Goal: Task Accomplishment & Management: Complete application form

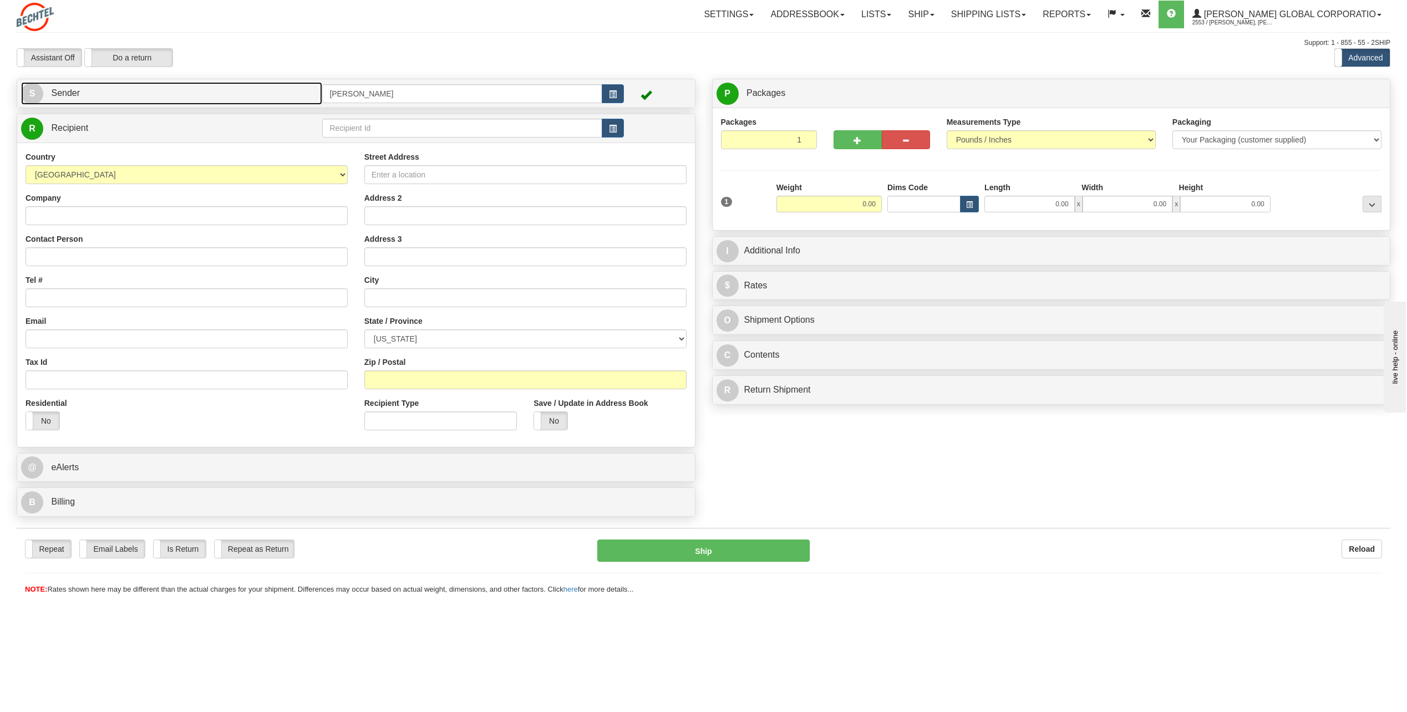
click at [31, 90] on span "S" at bounding box center [32, 94] width 22 height 22
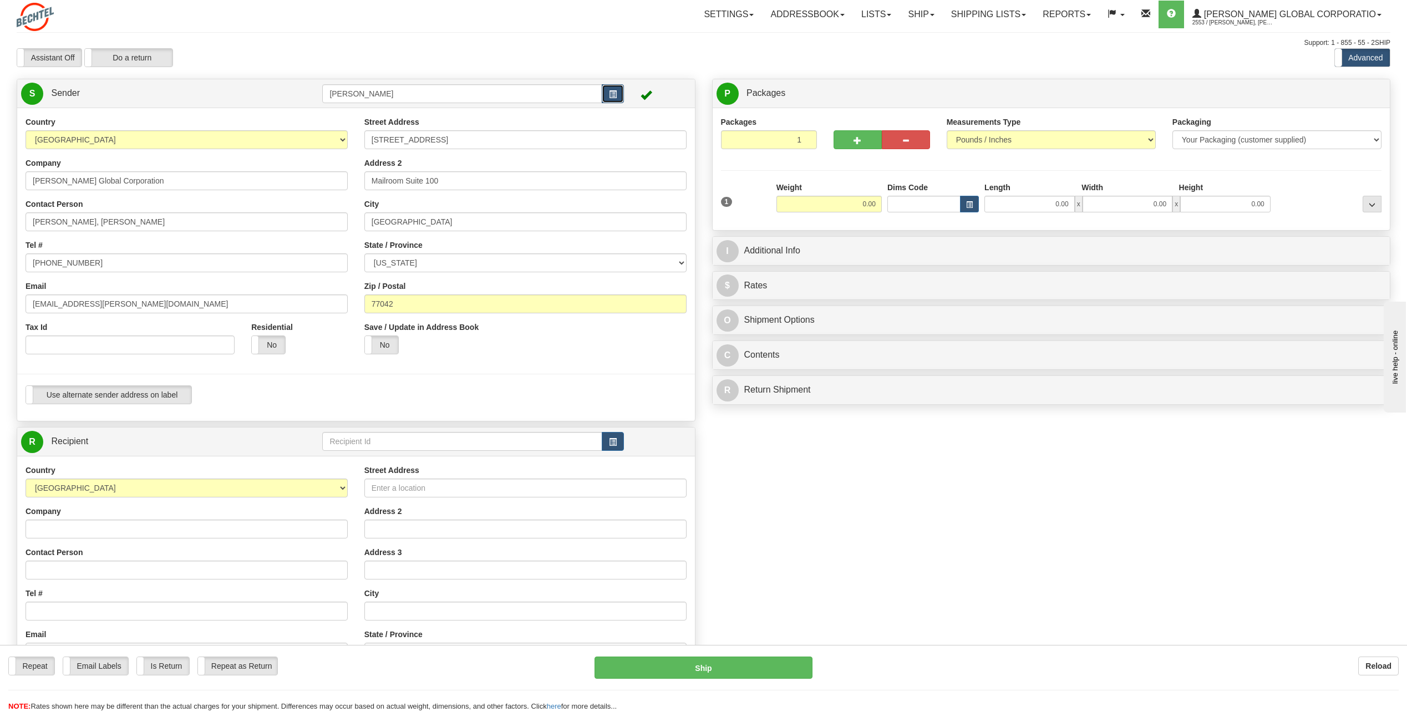
click at [612, 89] on button "button" at bounding box center [613, 93] width 22 height 19
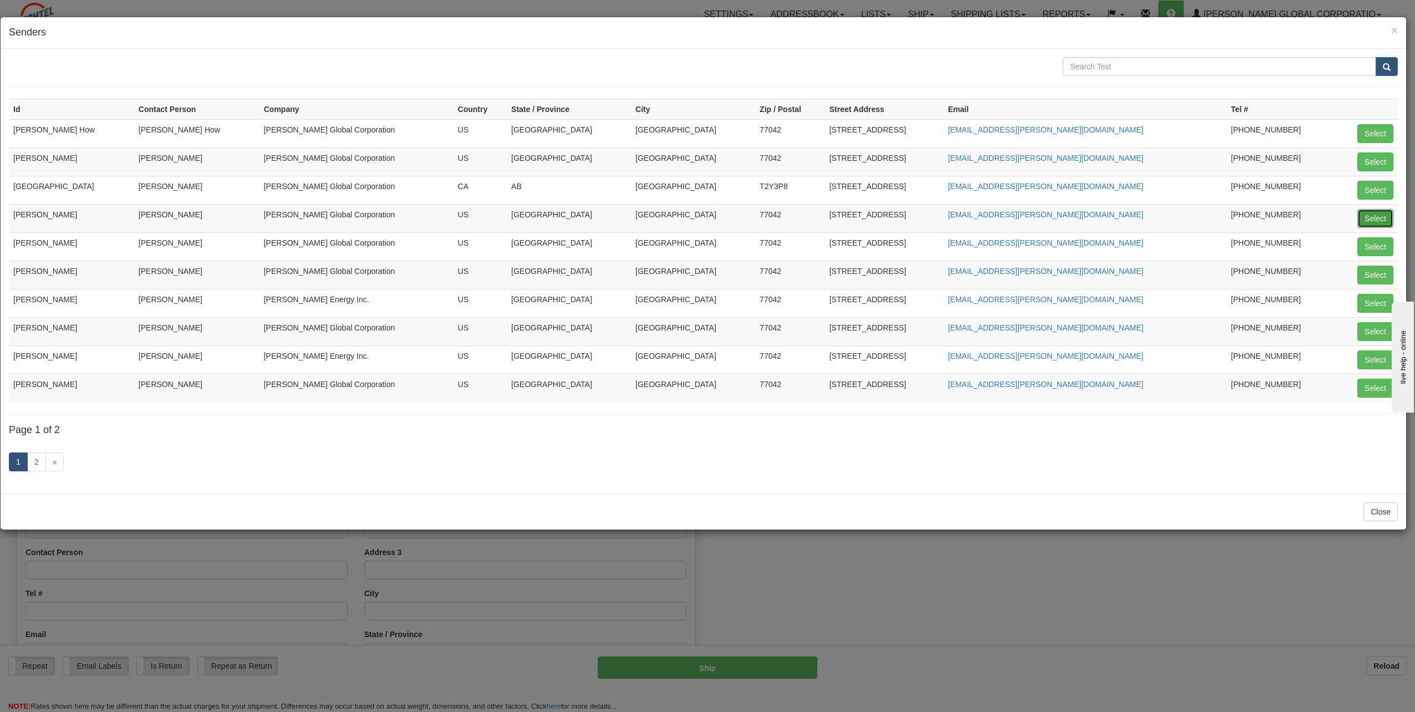
click at [1377, 217] on button "Select" at bounding box center [1375, 218] width 36 height 19
type input "[PERSON_NAME]"
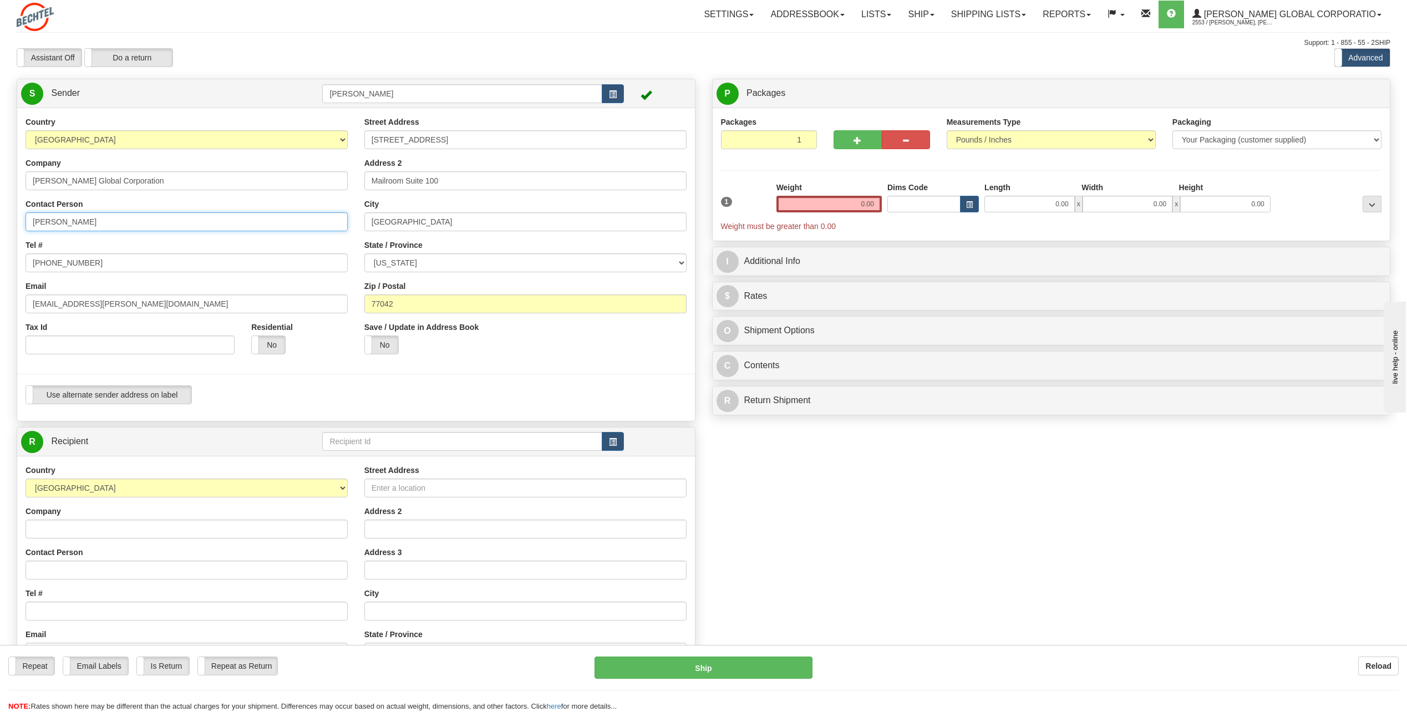
click at [125, 223] on input "[PERSON_NAME]" at bounding box center [187, 221] width 322 height 19
type input "C"
type input "[PERSON_NAME]"
click at [89, 262] on input "[PHONE_NUMBER]" at bounding box center [187, 262] width 322 height 19
type input "[PHONE_NUMBER]"
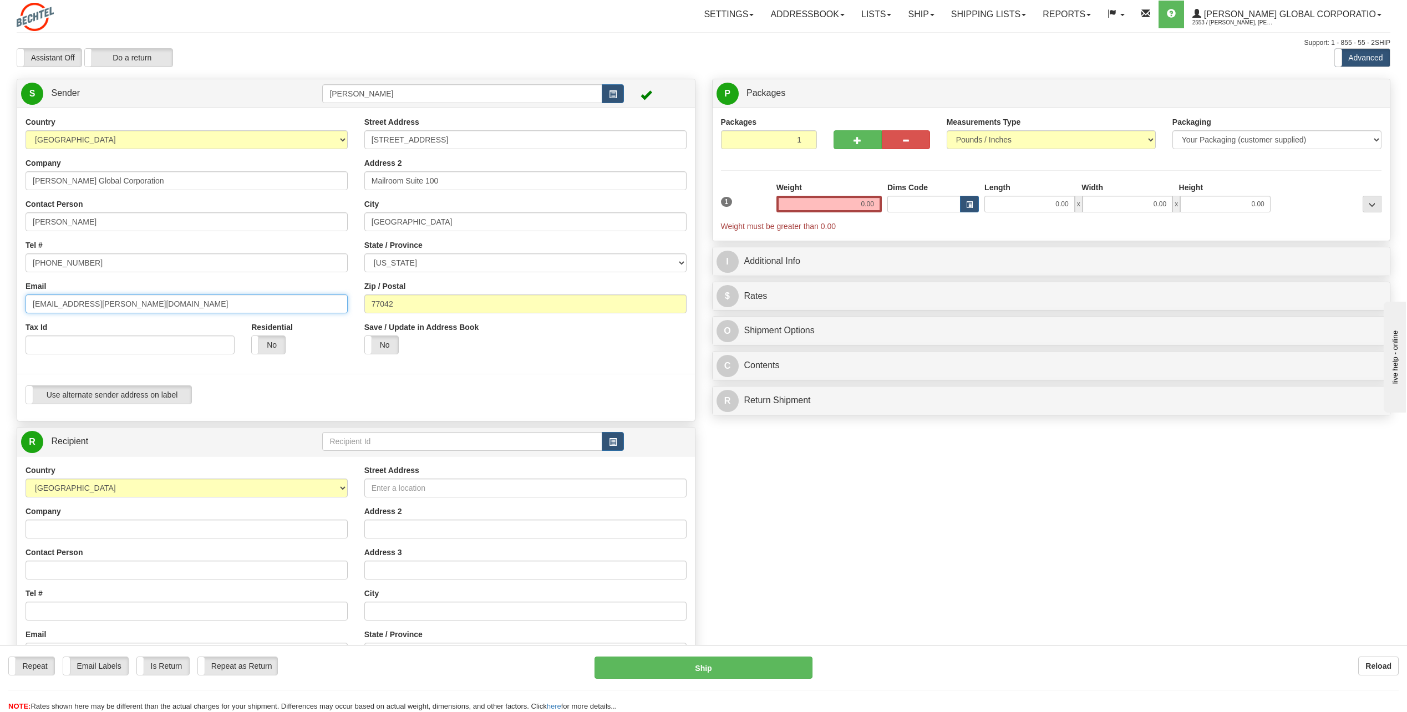
drag, startPoint x: 65, startPoint y: 301, endPoint x: 28, endPoint y: 306, distance: 37.5
click at [28, 306] on input "[EMAIL_ADDRESS][PERSON_NAME][DOMAIN_NAME]" at bounding box center [187, 303] width 322 height 19
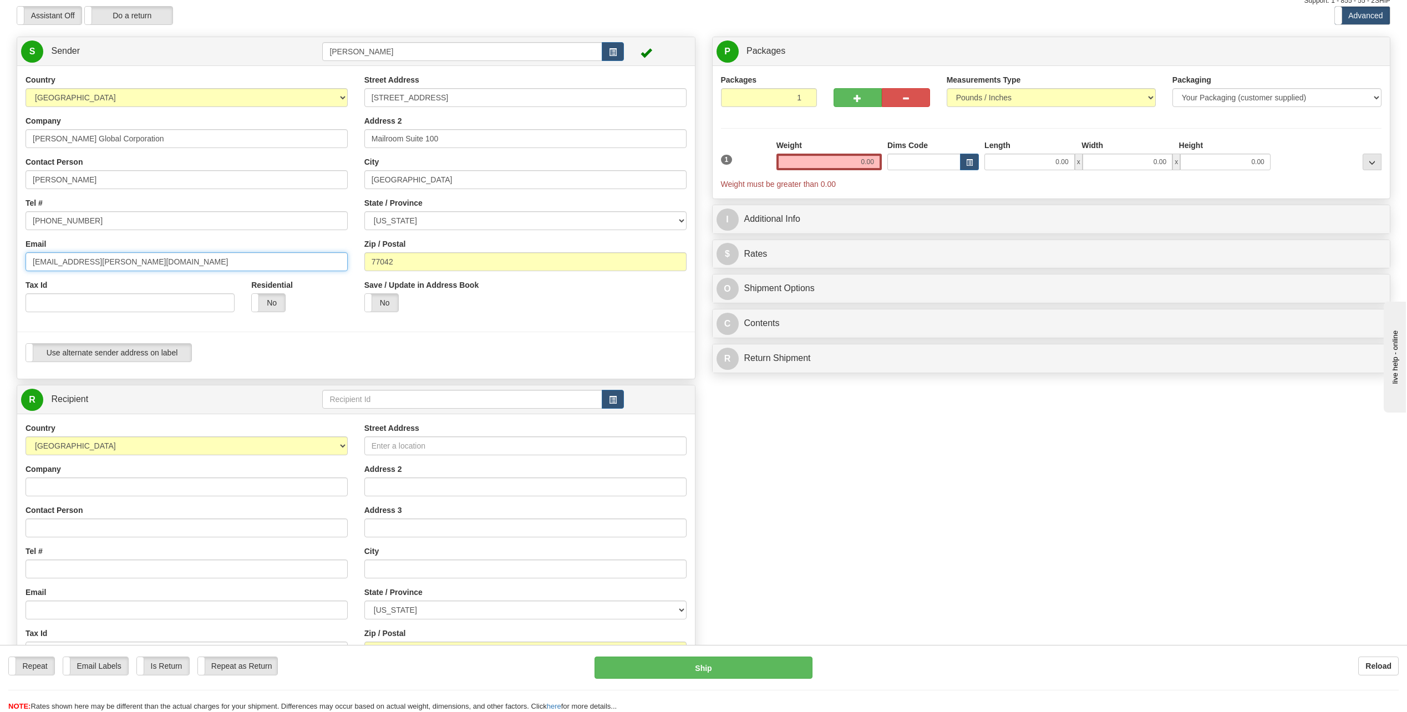
scroll to position [111, 0]
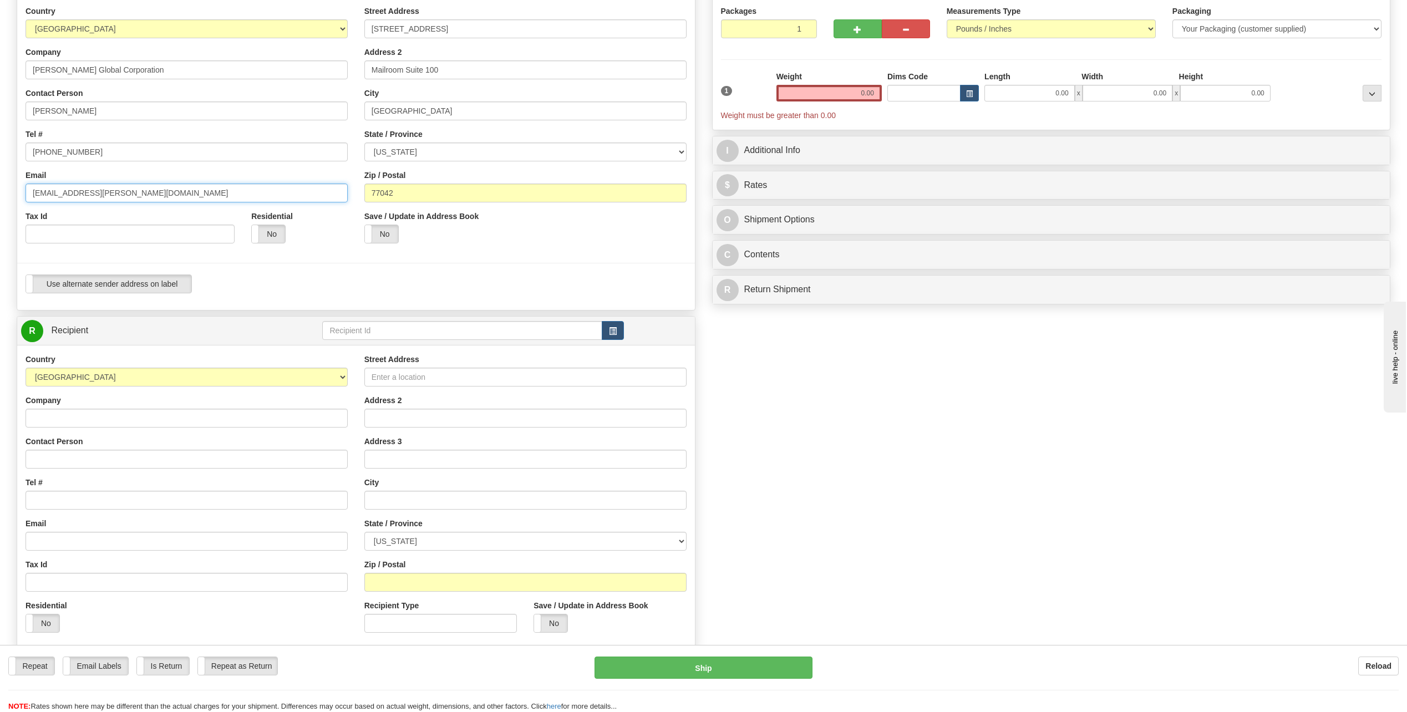
type input "[EMAIL_ADDRESS][PERSON_NAME][DOMAIN_NAME]"
click at [408, 377] on input "Street Address" at bounding box center [525, 377] width 322 height 19
type input "$"
type input "[STREET_ADDRESS]"
type input "[PERSON_NAME] Energy Jobsite"
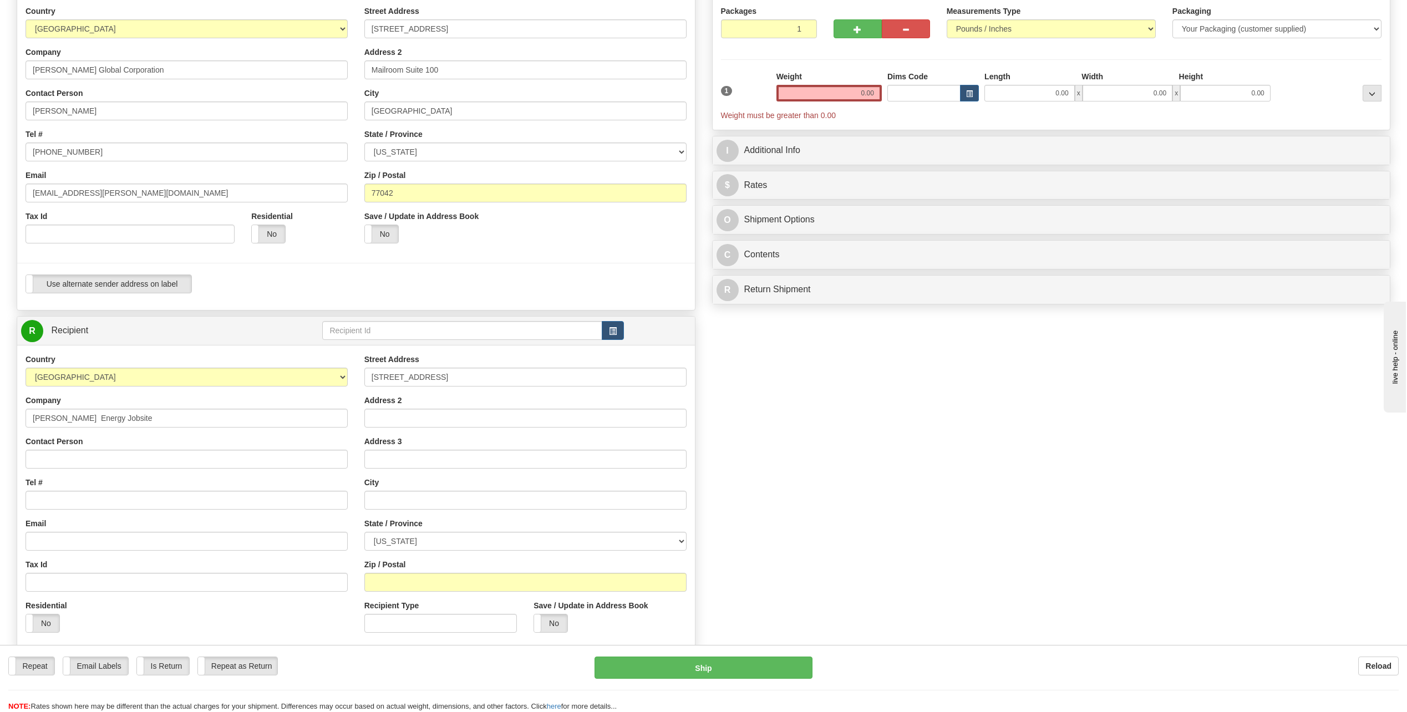
type input "[PERSON_NAME]"
type input "[GEOGRAPHIC_DATA][PERSON_NAME]"
select select "[GEOGRAPHIC_DATA]"
type input "78578"
type input "[EMAIL_ADDRESS][PERSON_NAME][DOMAIN_NAME]"
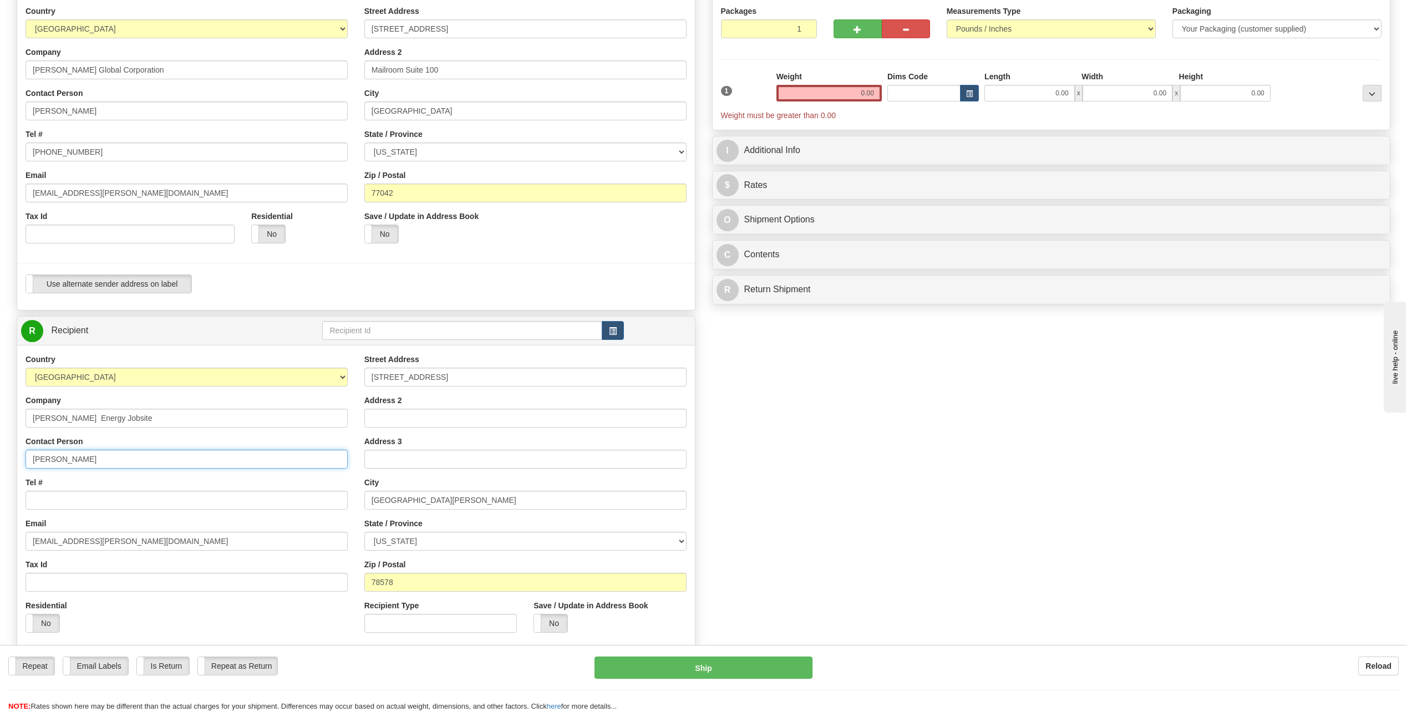
click at [96, 456] on input "[PERSON_NAME]" at bounding box center [187, 459] width 322 height 19
type input "D"
type input "[PERSON_NAME]/[PERSON_NAME]"
click at [127, 416] on input "[PERSON_NAME] Energy Jobsite" at bounding box center [187, 418] width 322 height 19
type input "[PERSON_NAME] Energy Jobsite"
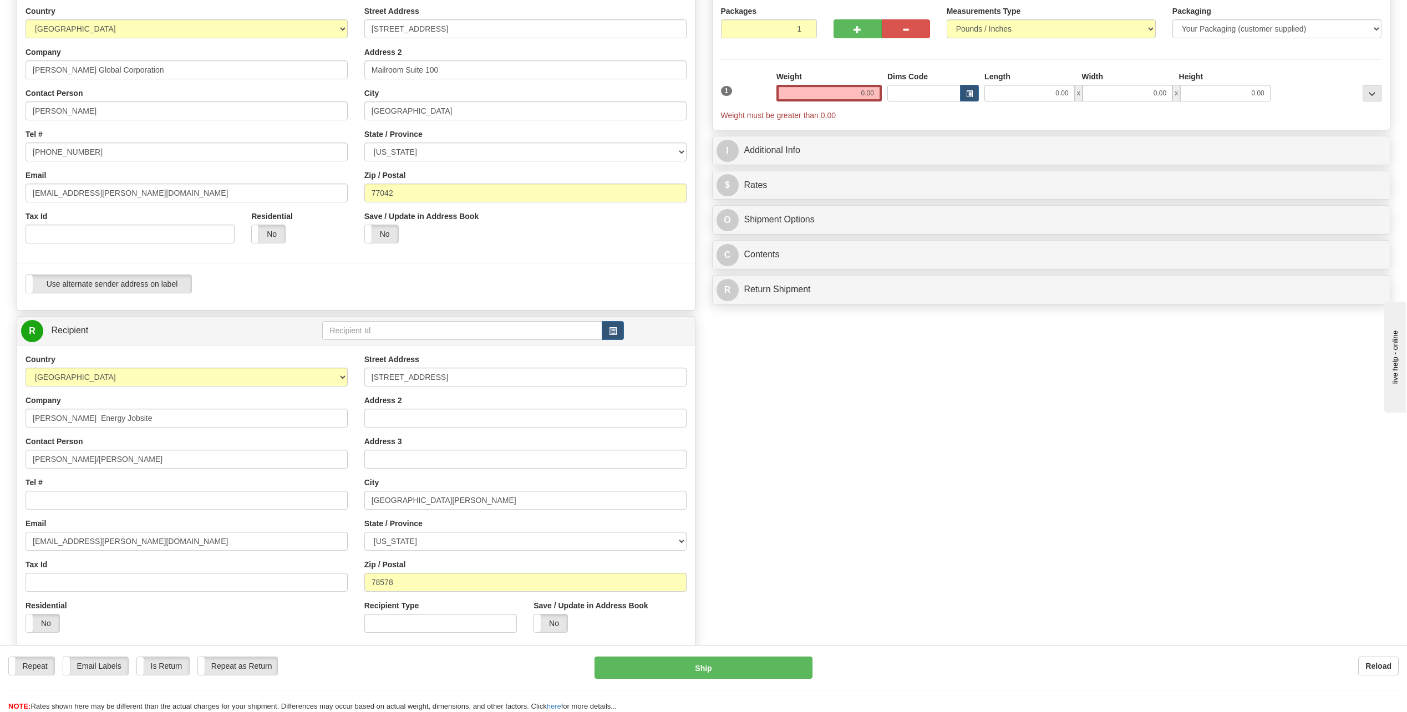
click at [276, 440] on div "Contact Person [PERSON_NAME]/[PERSON_NAME]" at bounding box center [187, 452] width 322 height 33
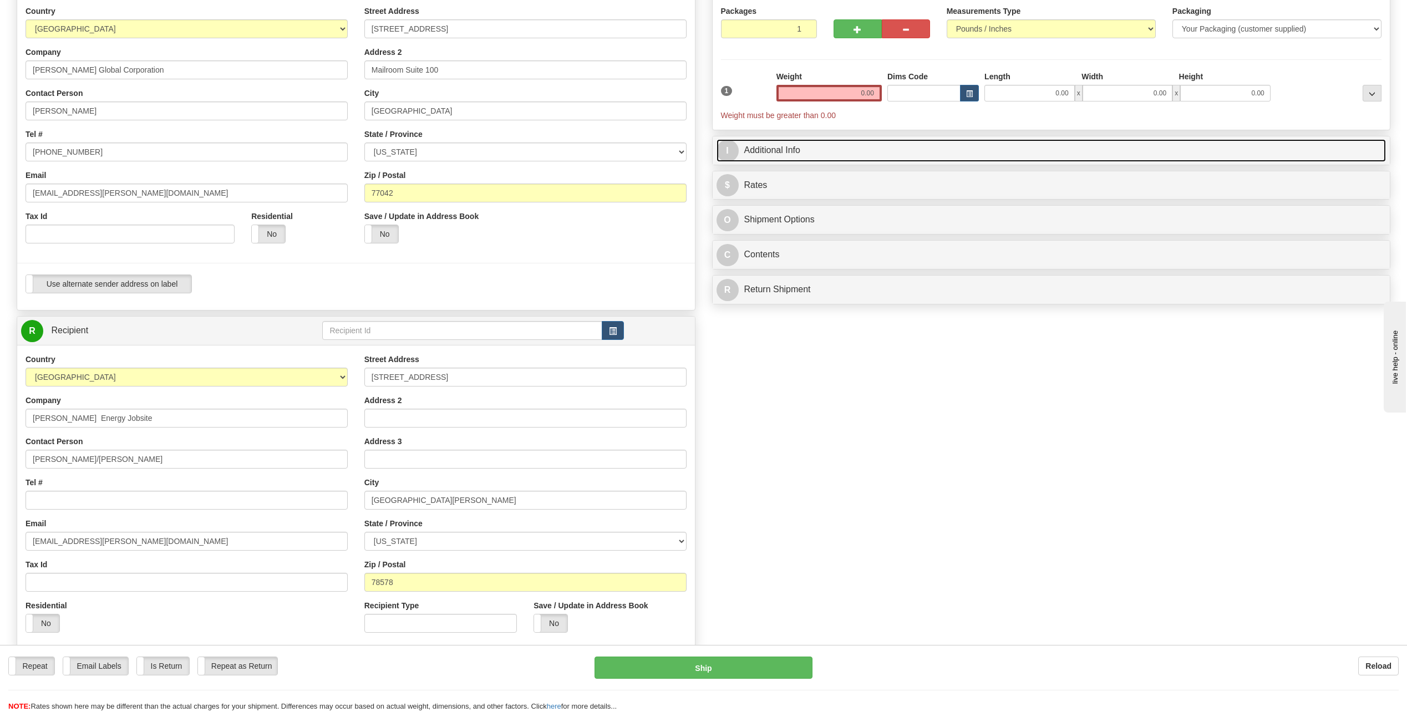
click at [732, 149] on span "I" at bounding box center [727, 151] width 22 height 22
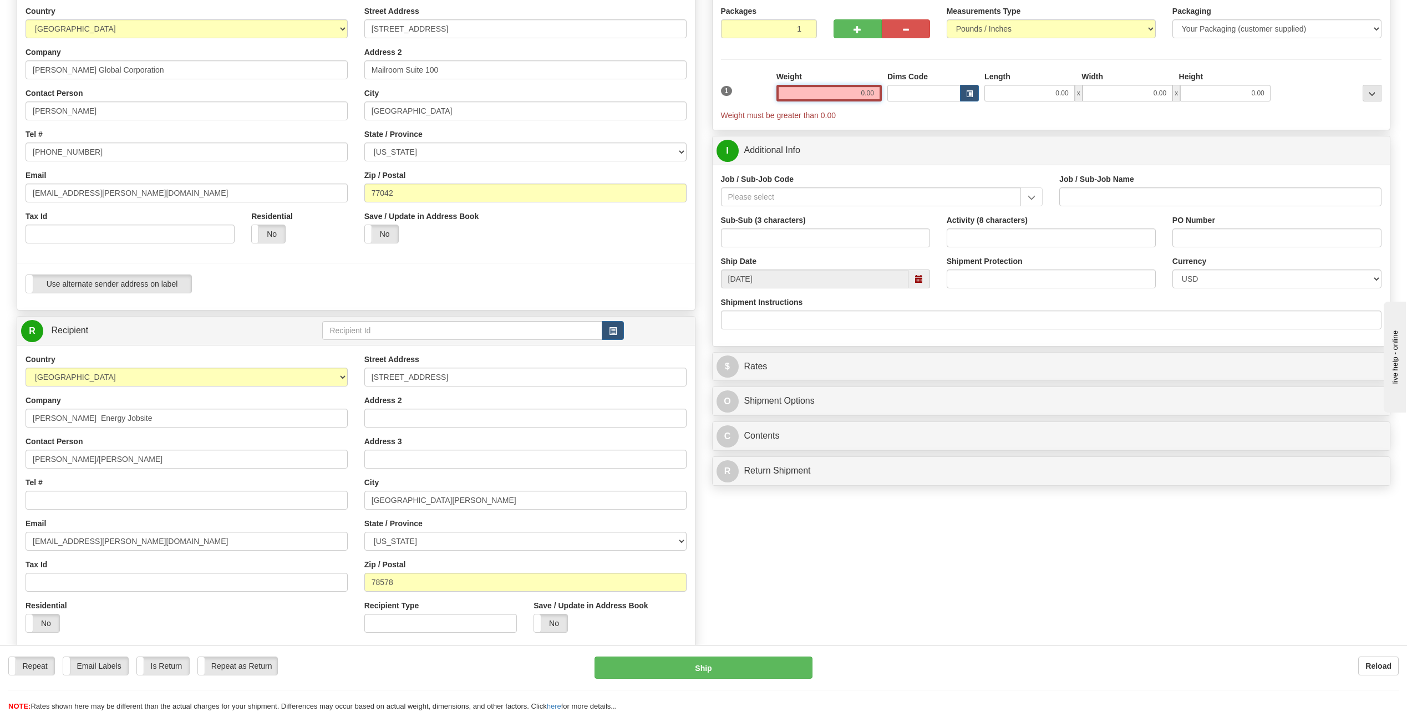
drag, startPoint x: 858, startPoint y: 87, endPoint x: 930, endPoint y: 93, distance: 71.8
click at [930, 93] on div "1 Weight 0.00 Dims Code 0.00" at bounding box center [1051, 96] width 667 height 50
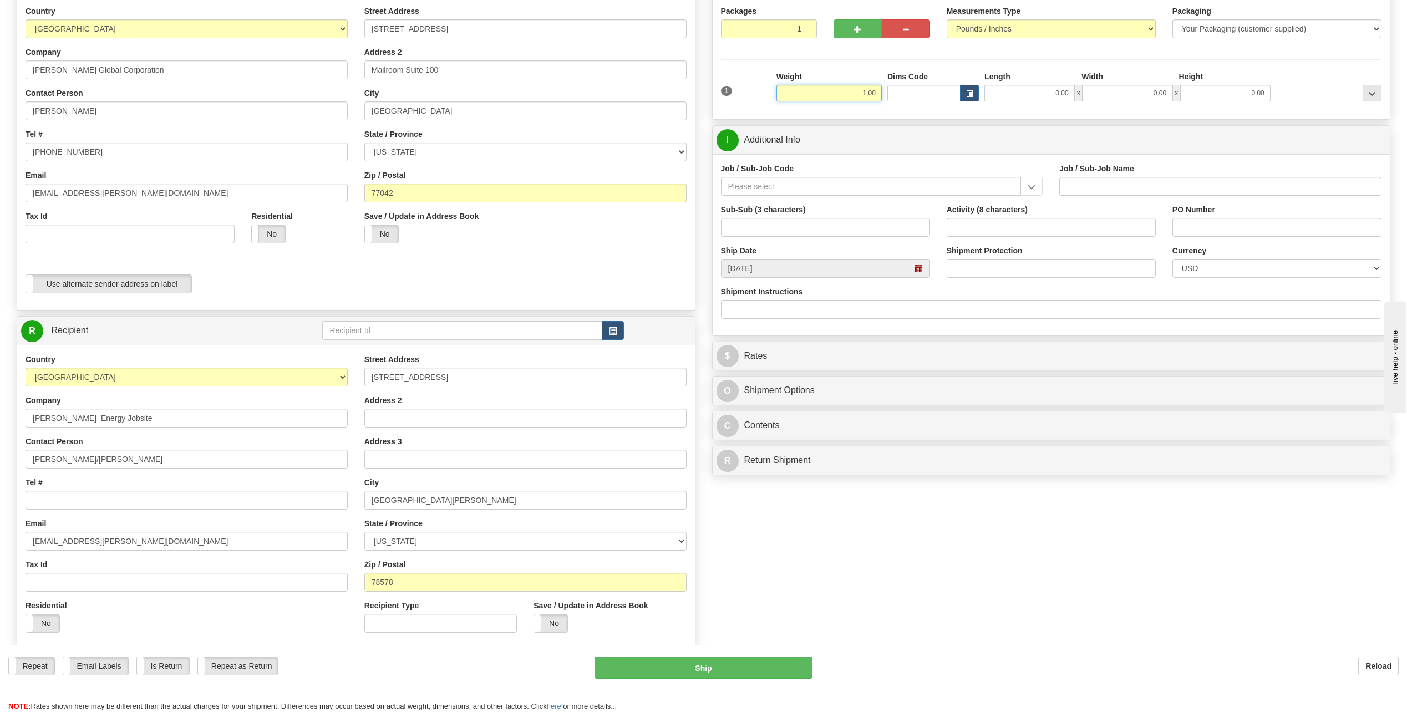
type input "1.00"
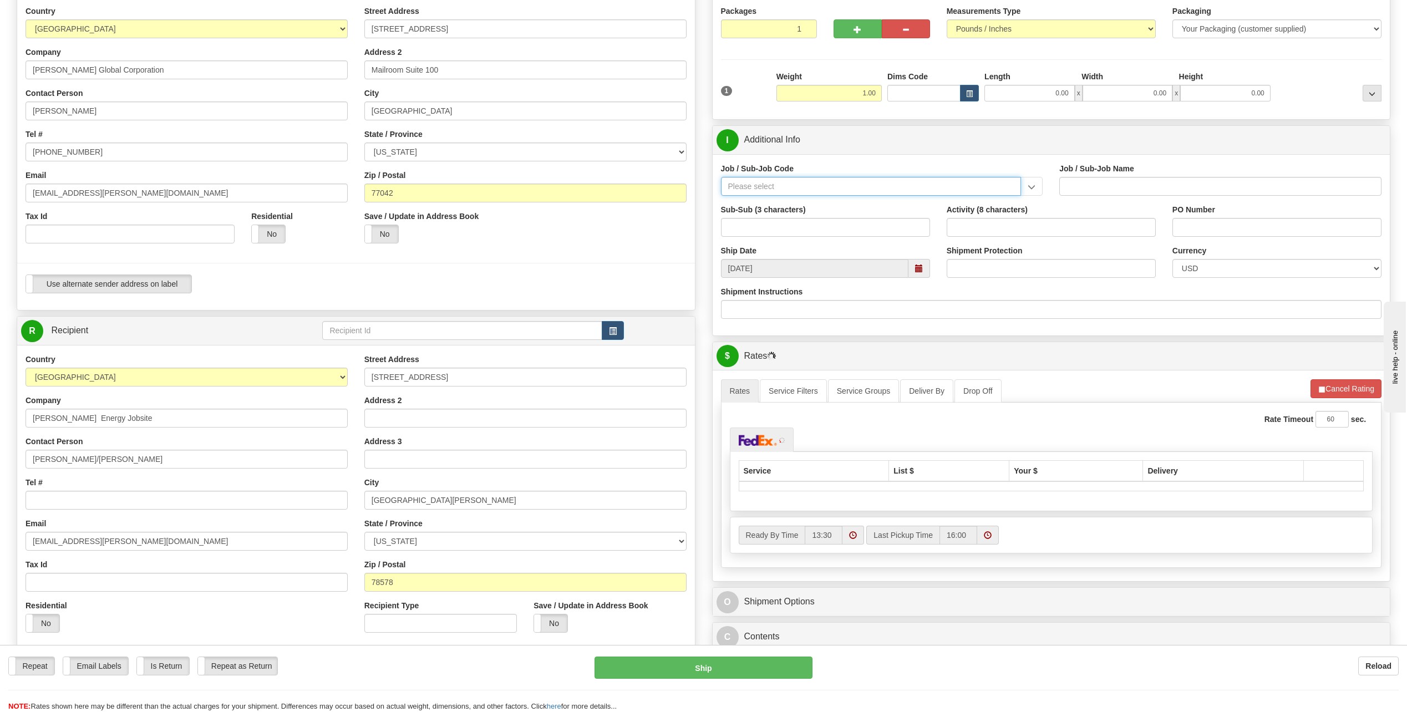
click at [756, 186] on input "Job / Sub-Job Code" at bounding box center [871, 186] width 301 height 19
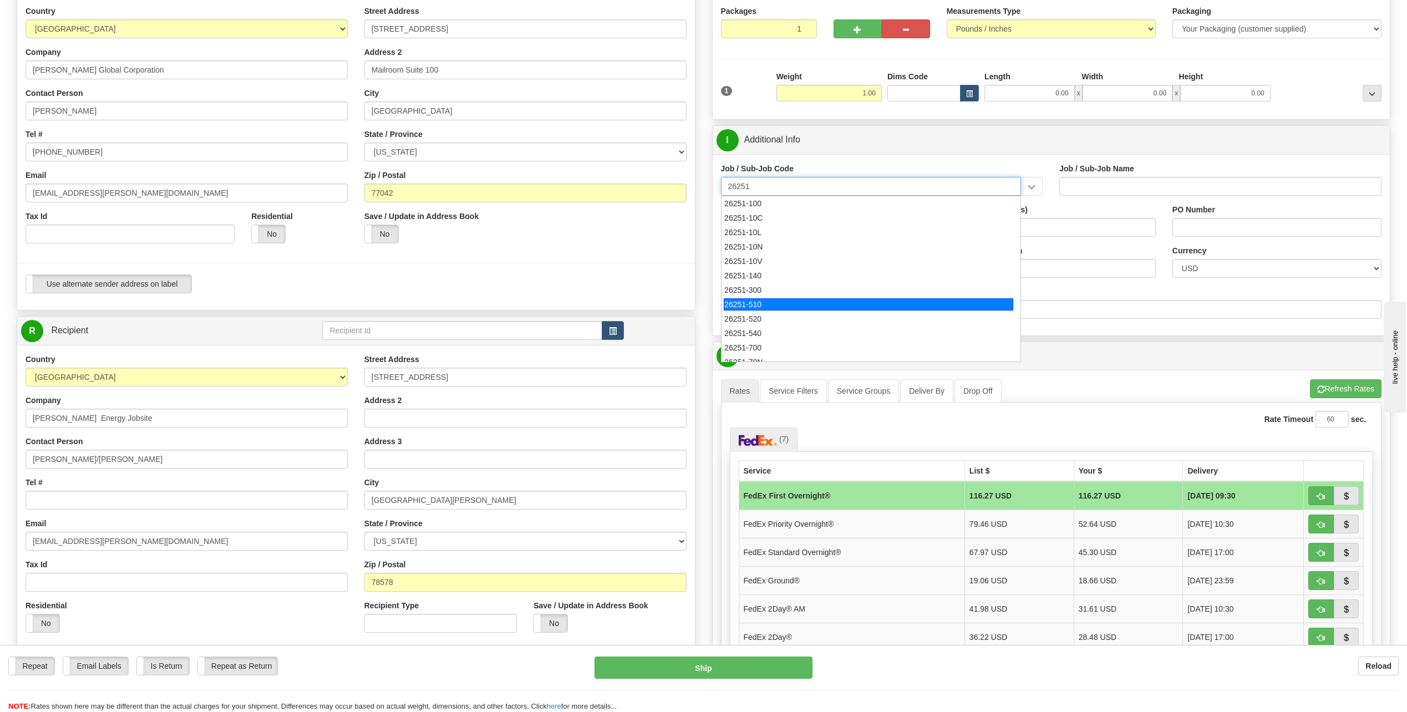
click at [756, 306] on div "26251-510" at bounding box center [868, 304] width 289 height 12
type input "26251-510"
type input "RIO GRANDE LNG TRAINS 1 & 2 - FNM LABOR AND [GEOGRAPHIC_DATA]"
type input "26251-510"
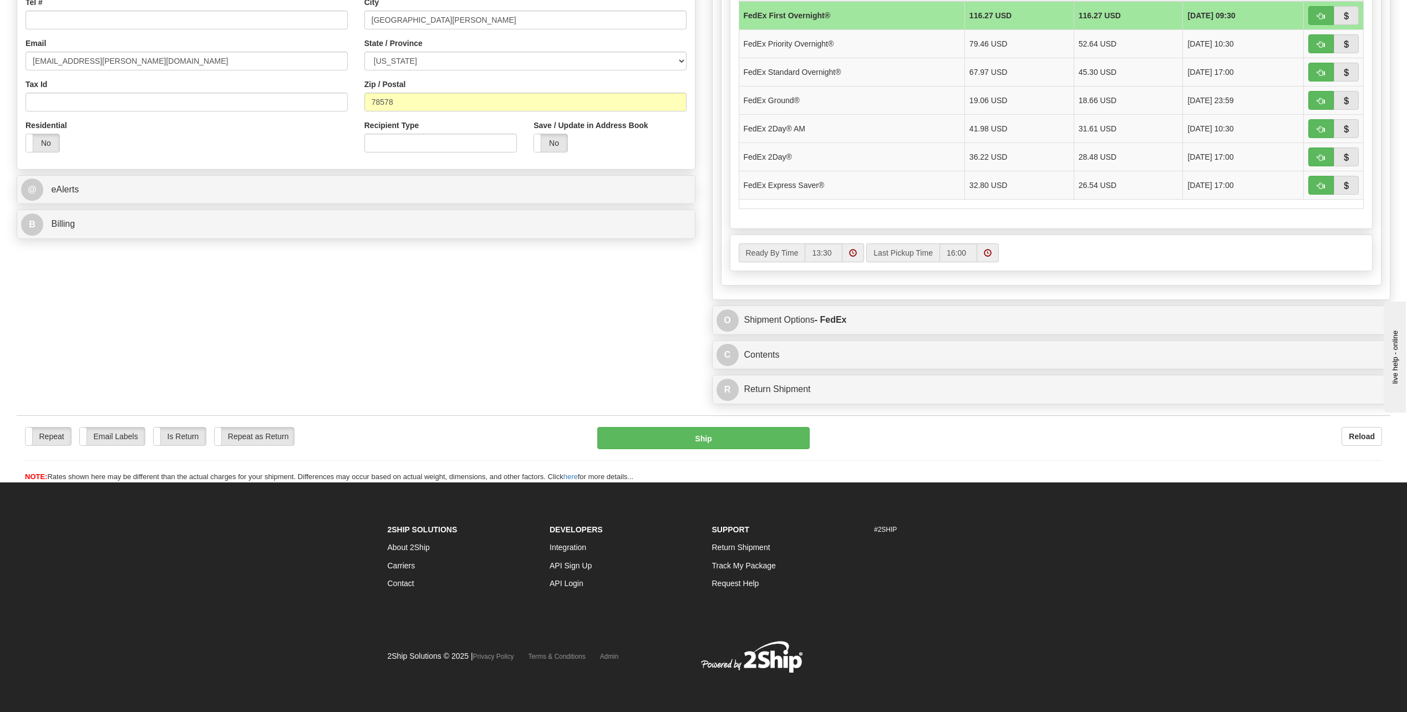
scroll to position [536, 0]
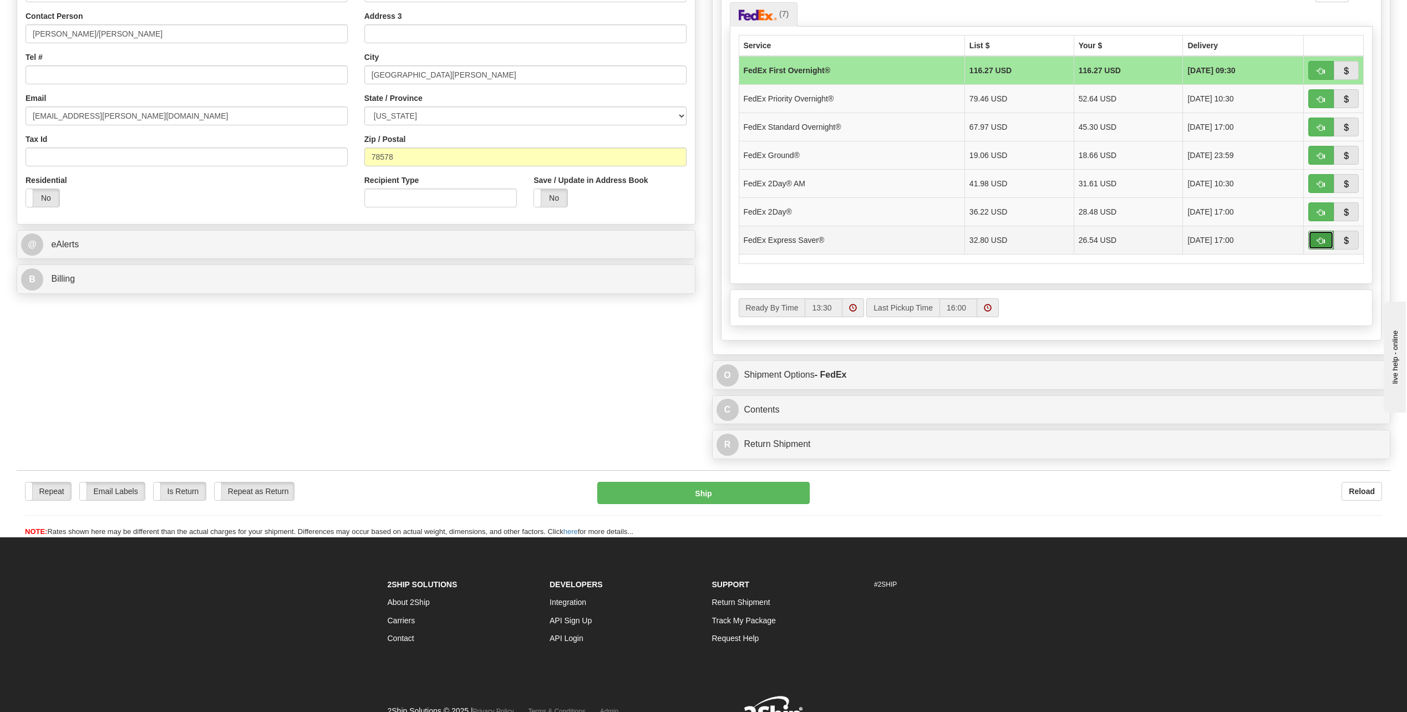
click at [1319, 235] on button "button" at bounding box center [1321, 240] width 26 height 19
type input "20"
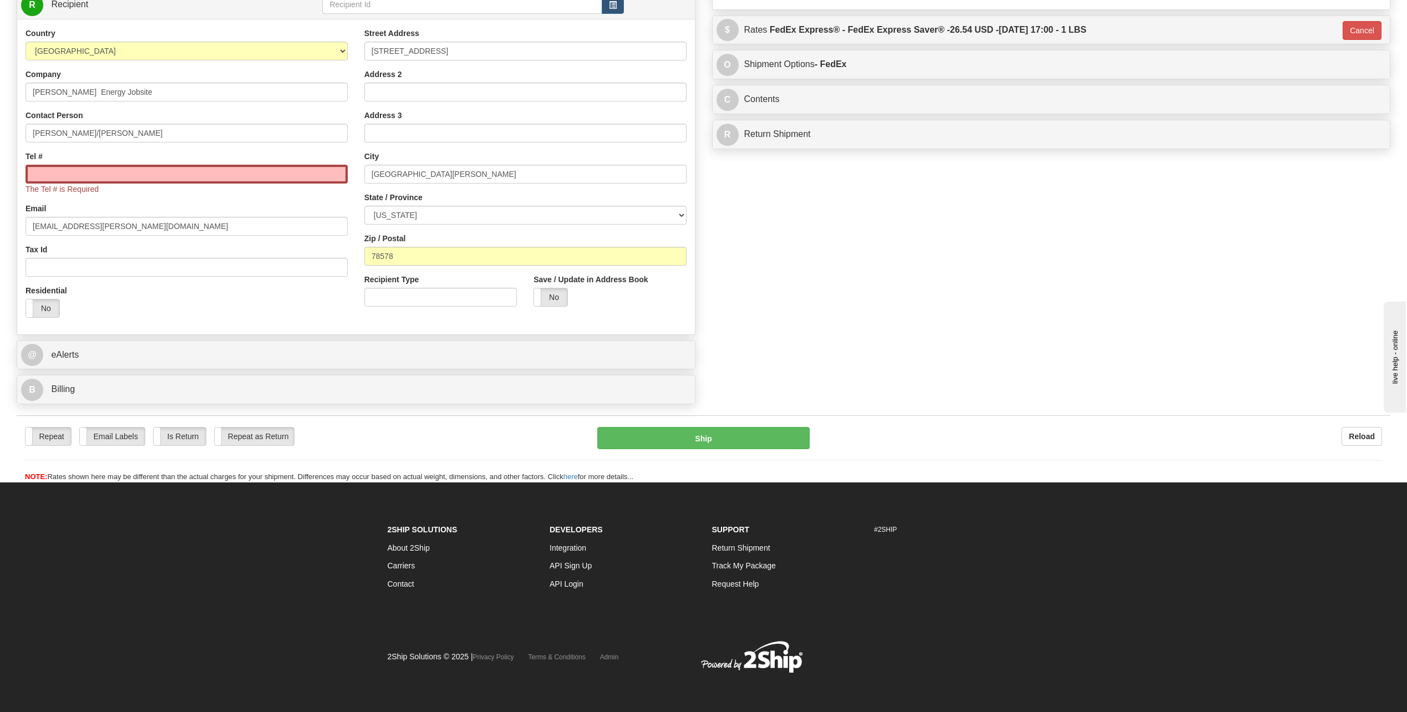
scroll to position [438, 0]
click at [67, 170] on input "Tel #" at bounding box center [187, 174] width 322 height 19
type input "[PHONE_NUMBER]"
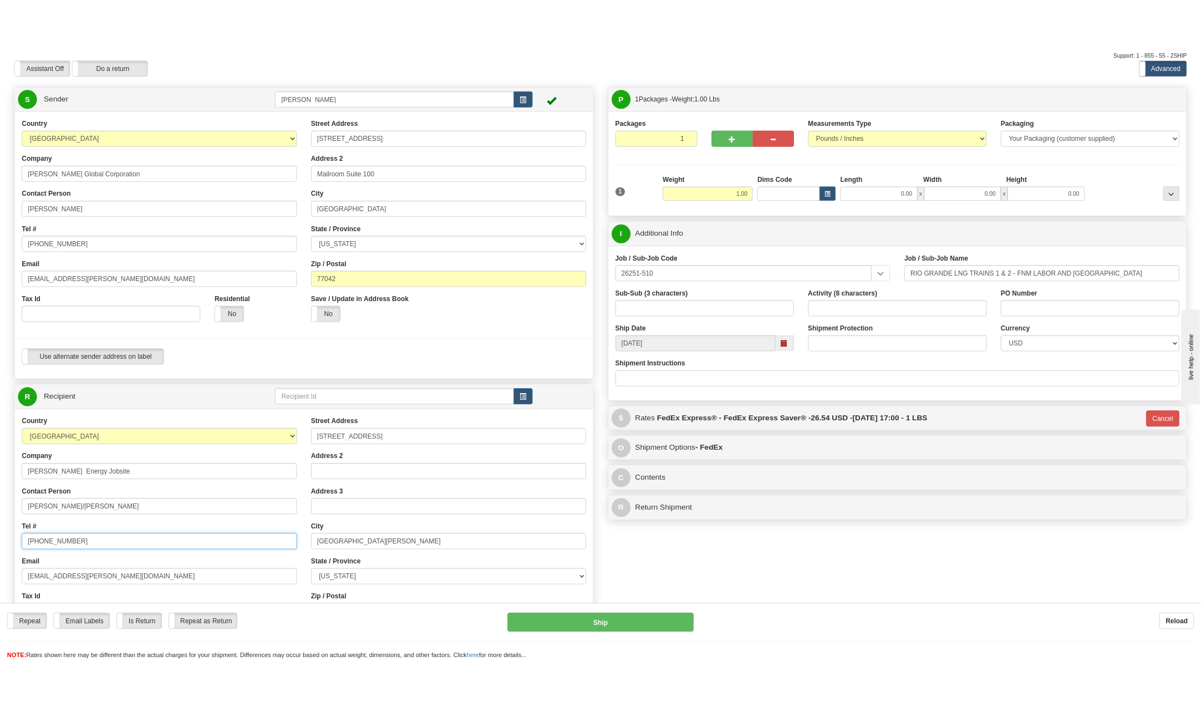
scroll to position [0, 0]
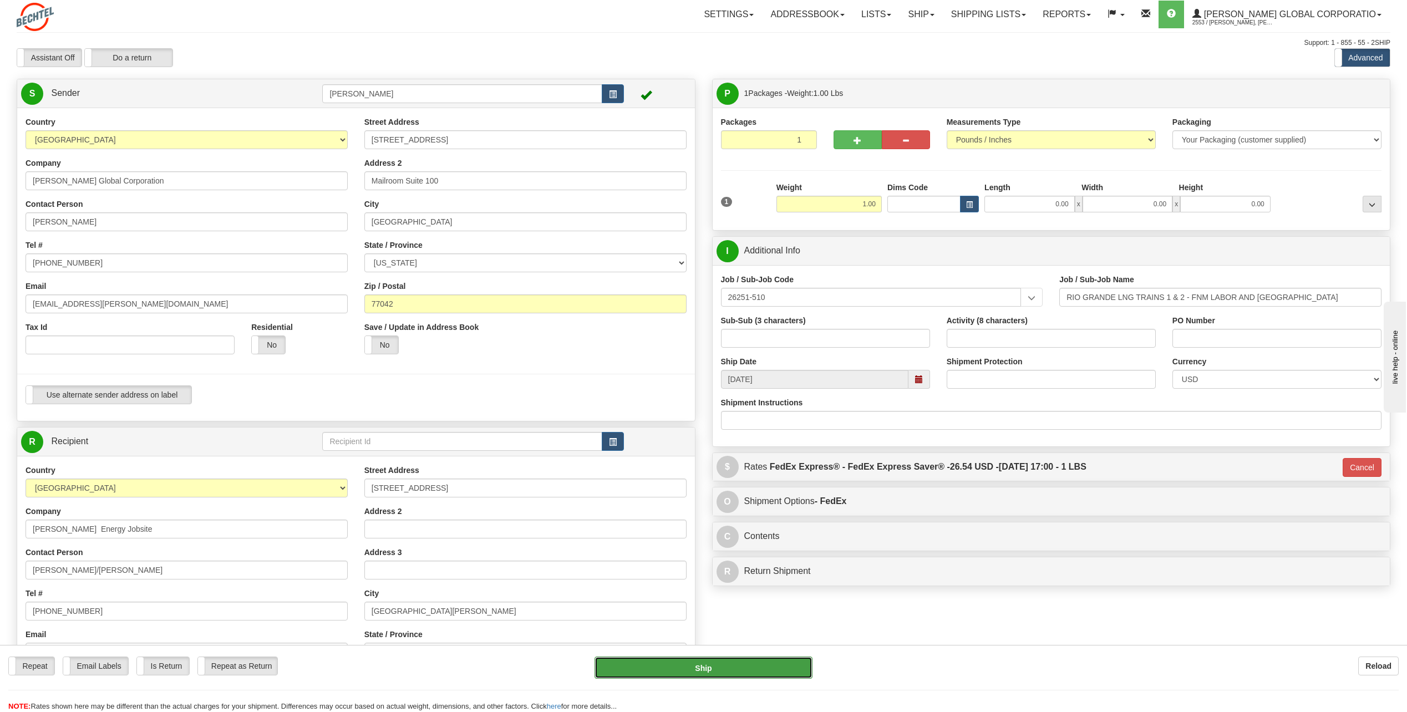
click at [766, 674] on button "Ship" at bounding box center [703, 668] width 218 height 22
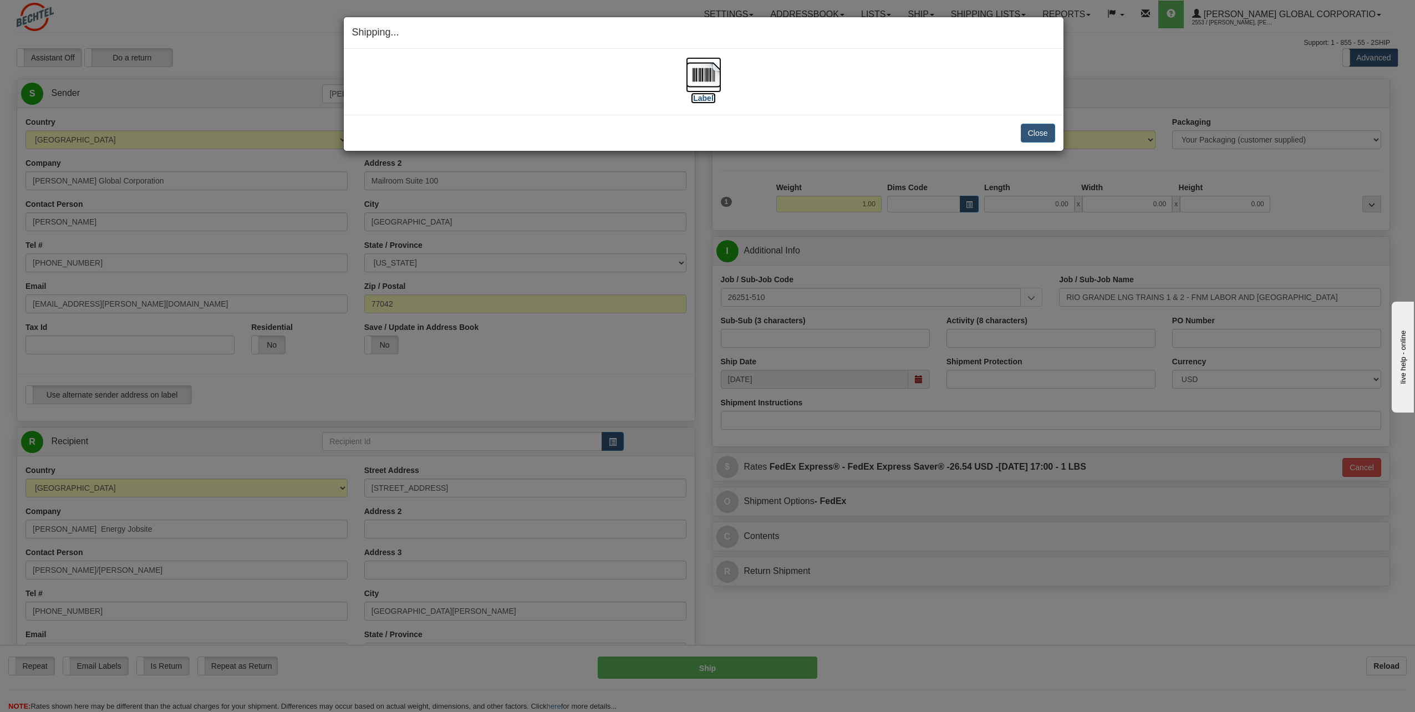
click at [708, 70] on img at bounding box center [703, 74] width 35 height 35
